Goal: Navigation & Orientation: Understand site structure

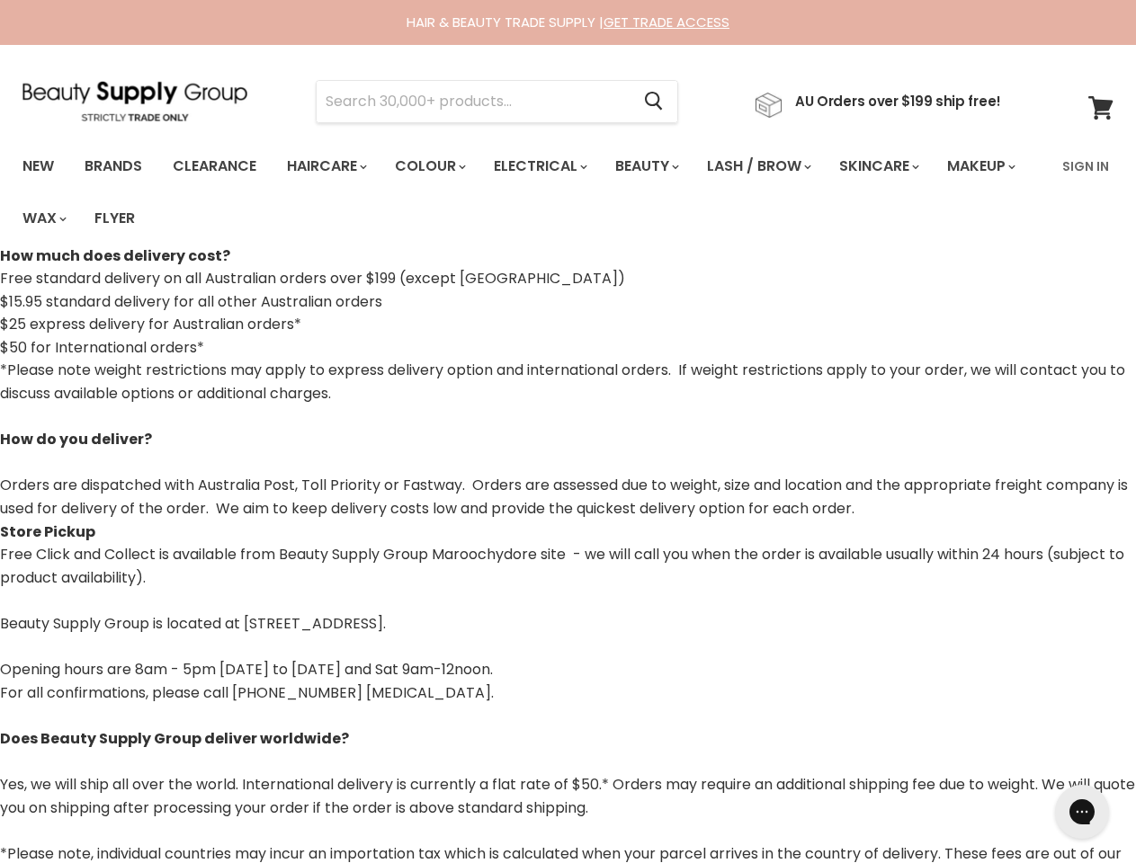
click at [567, 432] on p "*Please note weight restrictions may apply to express delivery option and inter…" at bounding box center [568, 439] width 1136 height 161
click at [478, 102] on input "Search" at bounding box center [473, 101] width 313 height 41
click at [663, 102] on icon "Search" at bounding box center [654, 102] width 18 height 19
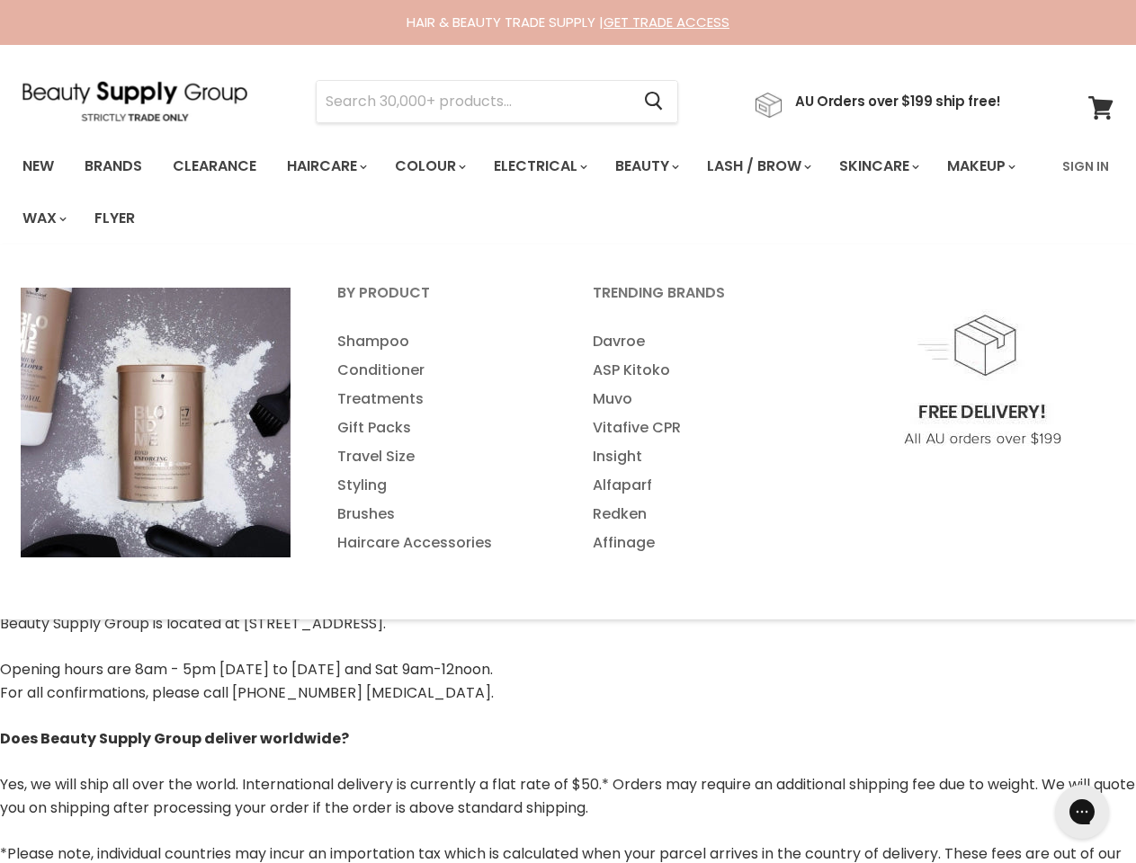
click at [332, 166] on link "Haircare" at bounding box center [325, 166] width 104 height 38
click at [440, 166] on link "Colour" at bounding box center [428, 166] width 95 height 38
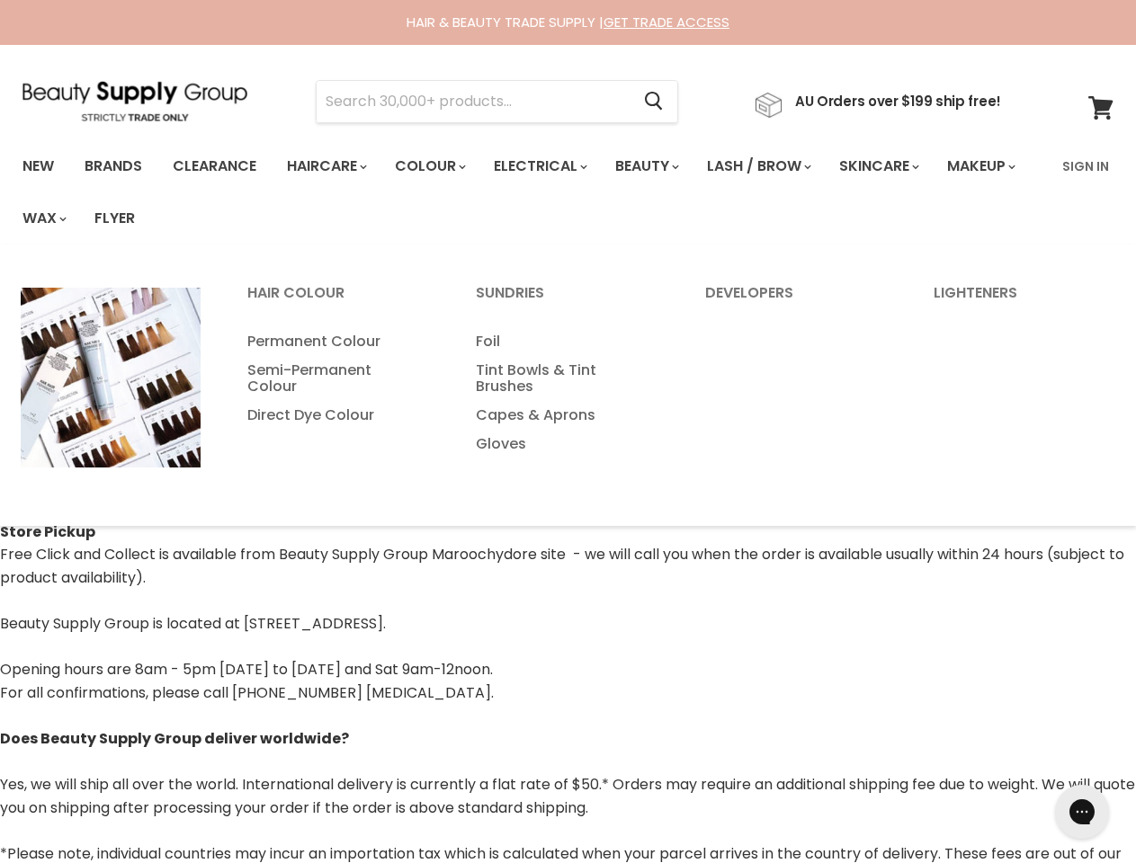
click at [552, 166] on link "Electrical" at bounding box center [539, 166] width 118 height 38
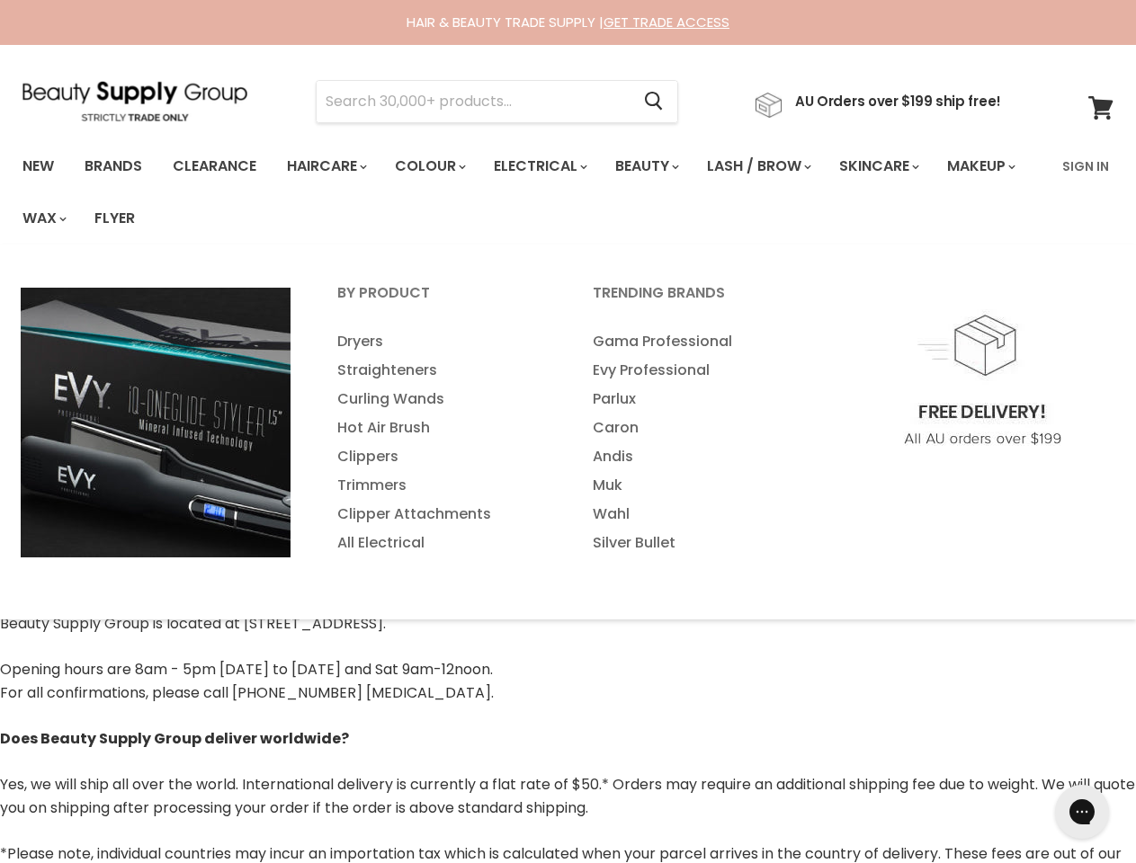
click at [662, 166] on link "Beauty" at bounding box center [646, 166] width 88 height 38
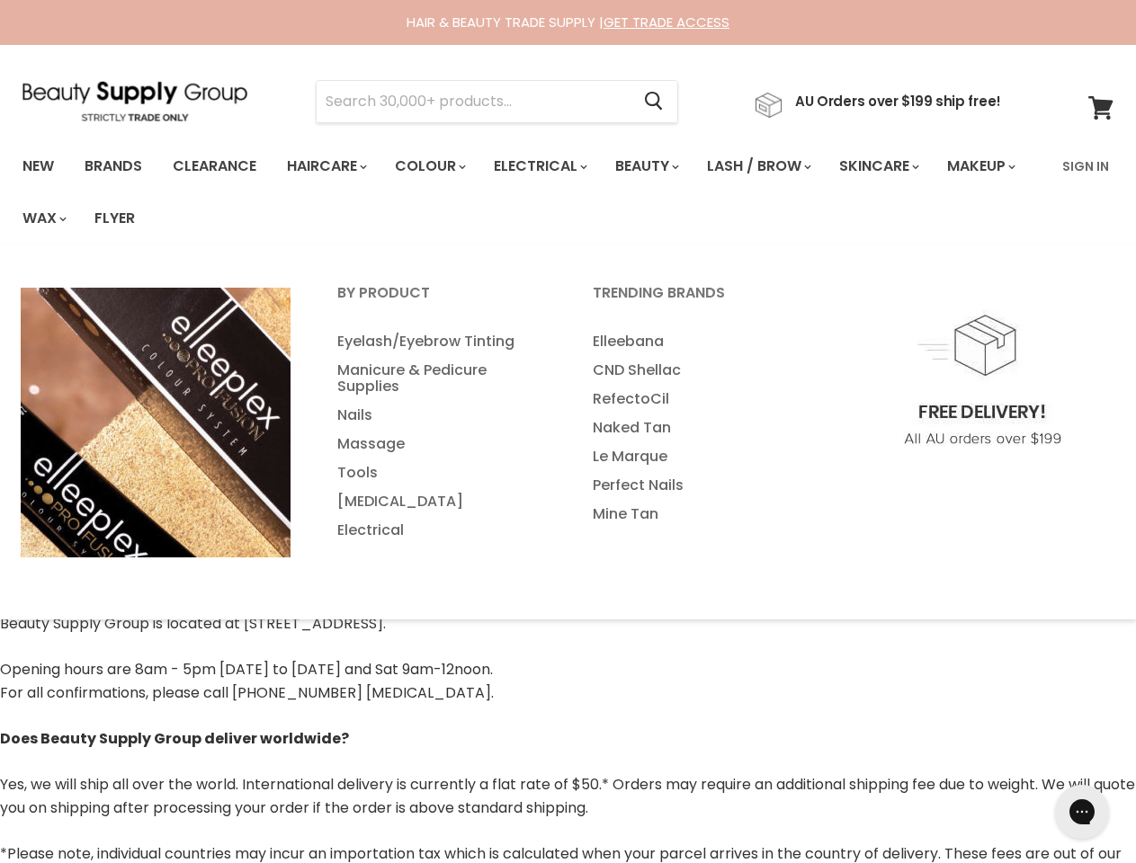
click at [778, 166] on link "Lash / Brow" at bounding box center [757, 166] width 129 height 38
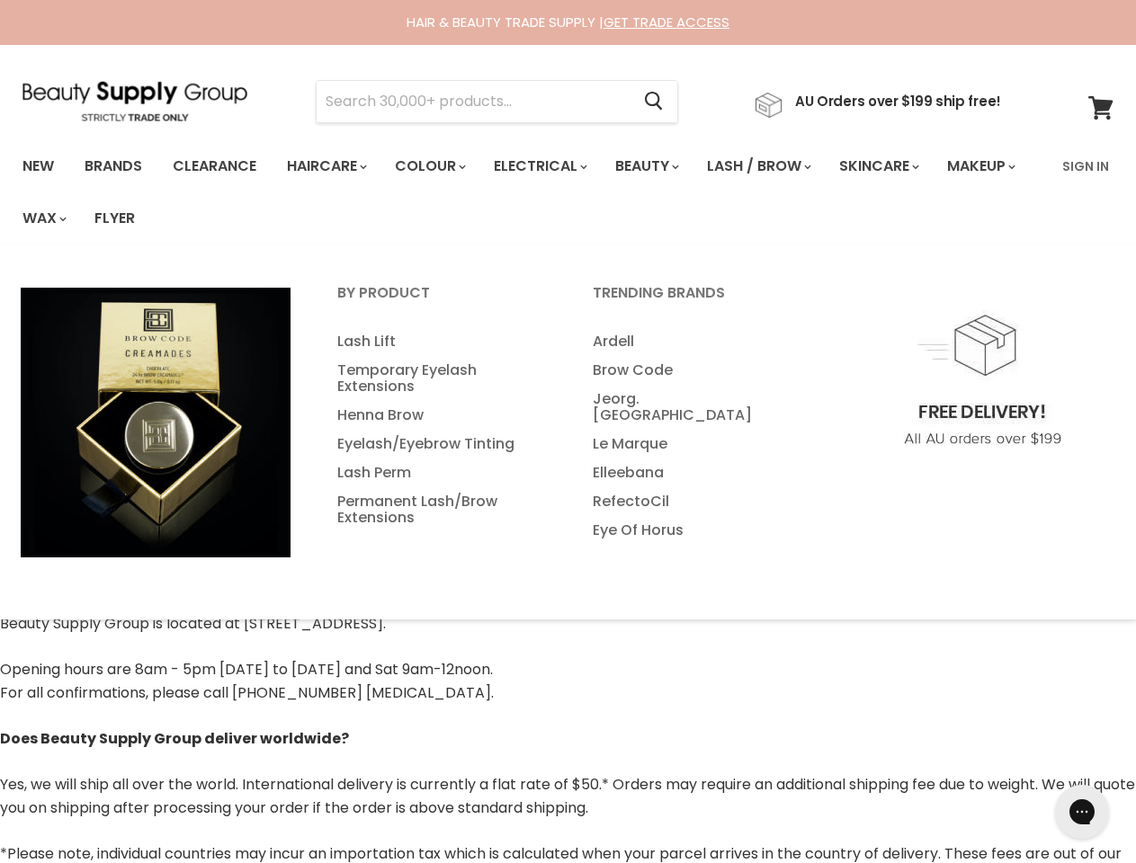
click at [902, 166] on link "Skincare" at bounding box center [877, 166] width 104 height 38
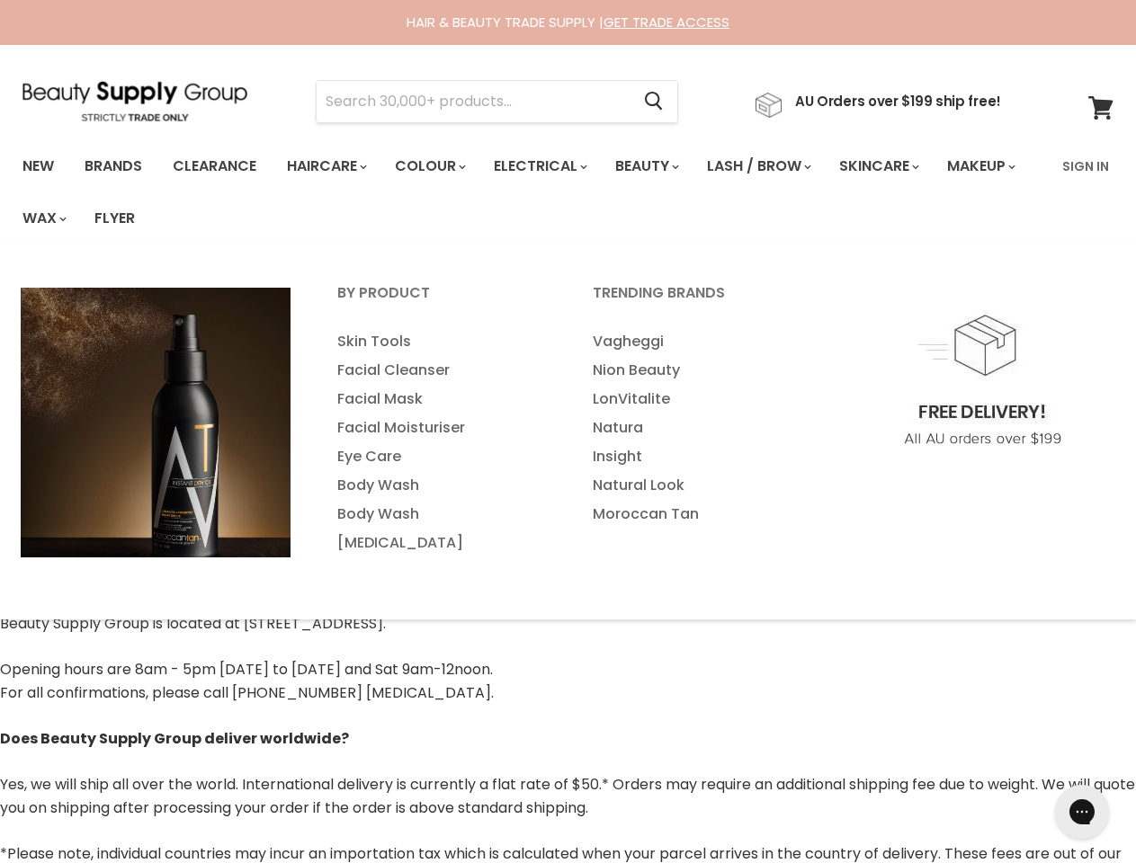
click at [933, 185] on link "Makeup" at bounding box center [979, 166] width 93 height 38
